Goal: Navigation & Orientation: Find specific page/section

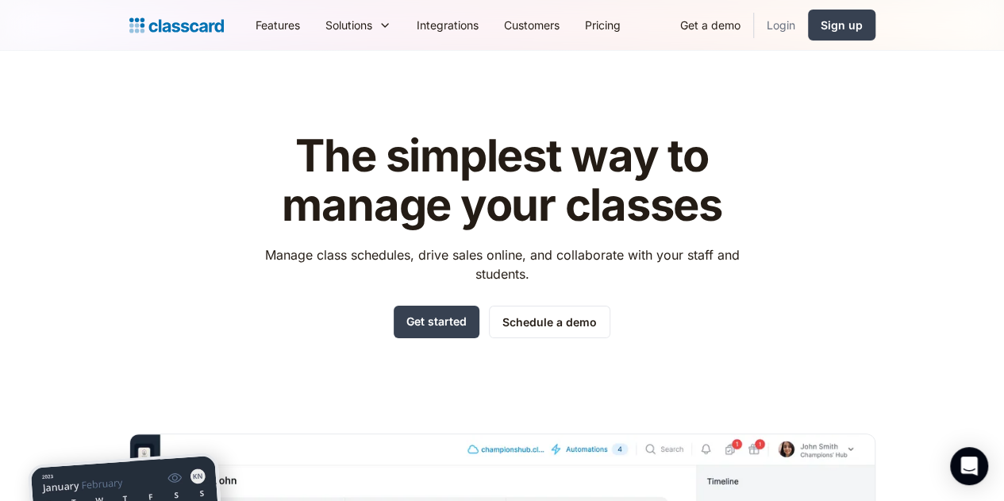
click at [808, 14] on link "Login" at bounding box center [781, 25] width 54 height 36
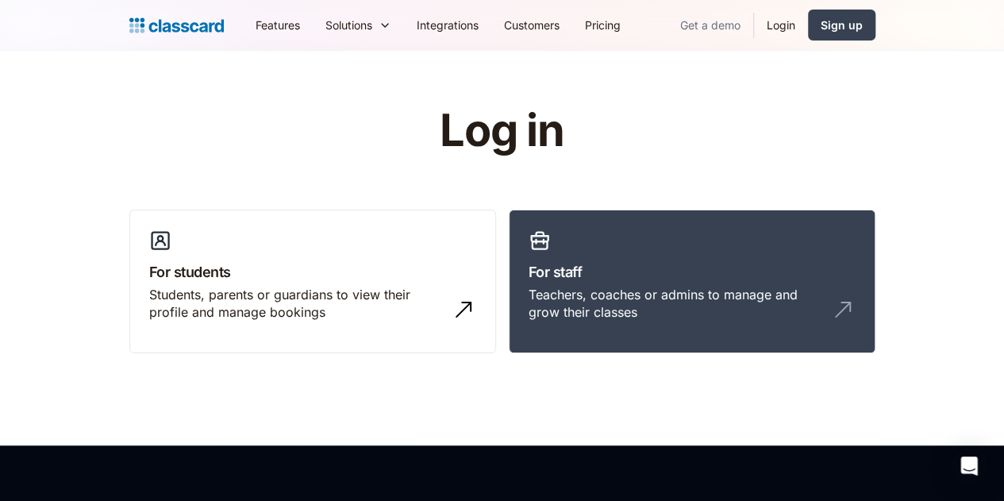
click at [753, 22] on link "Get a demo" at bounding box center [710, 25] width 86 height 36
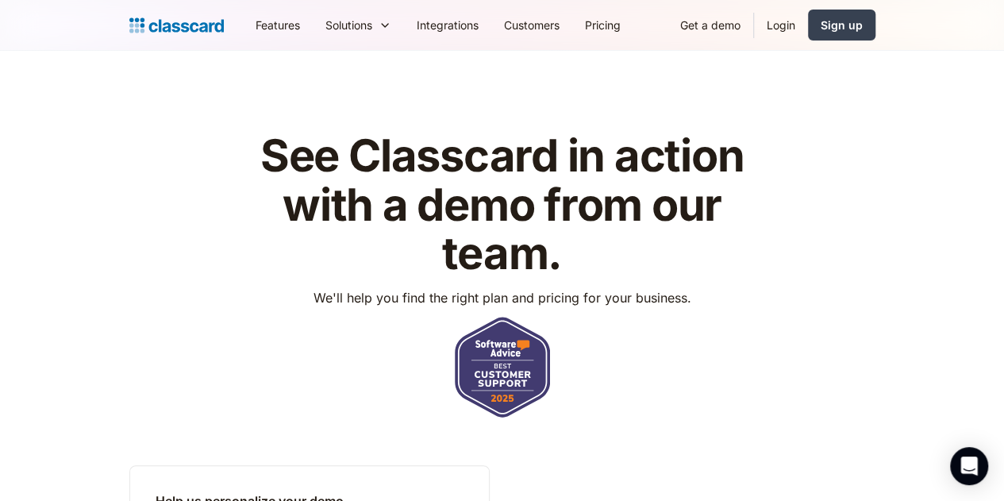
click at [668, 83] on header "See Classcard in action with a demo from our team. We'll help you find the righ…" at bounding box center [502, 499] width 1004 height 897
click at [808, 25] on link "Login" at bounding box center [781, 25] width 54 height 36
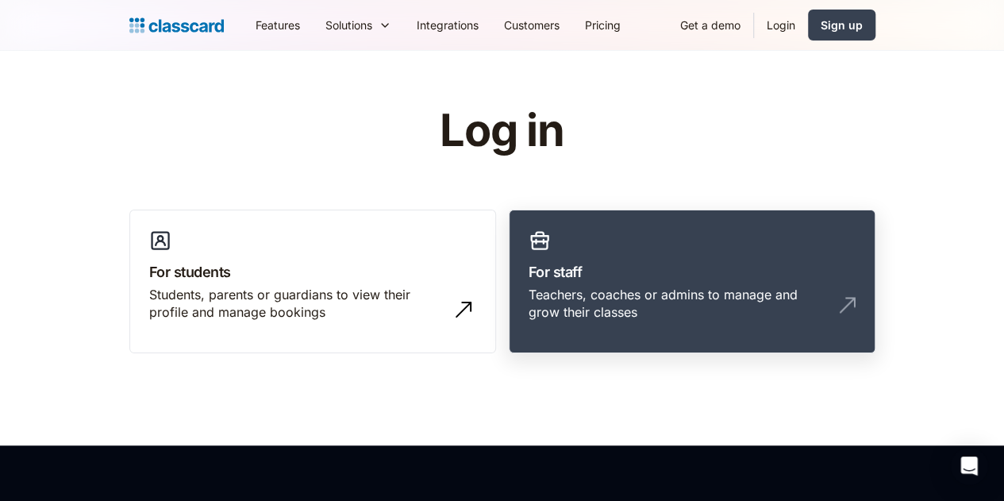
click at [642, 270] on h3 "For staff" at bounding box center [691, 271] width 327 height 21
